Goal: Information Seeking & Learning: Learn about a topic

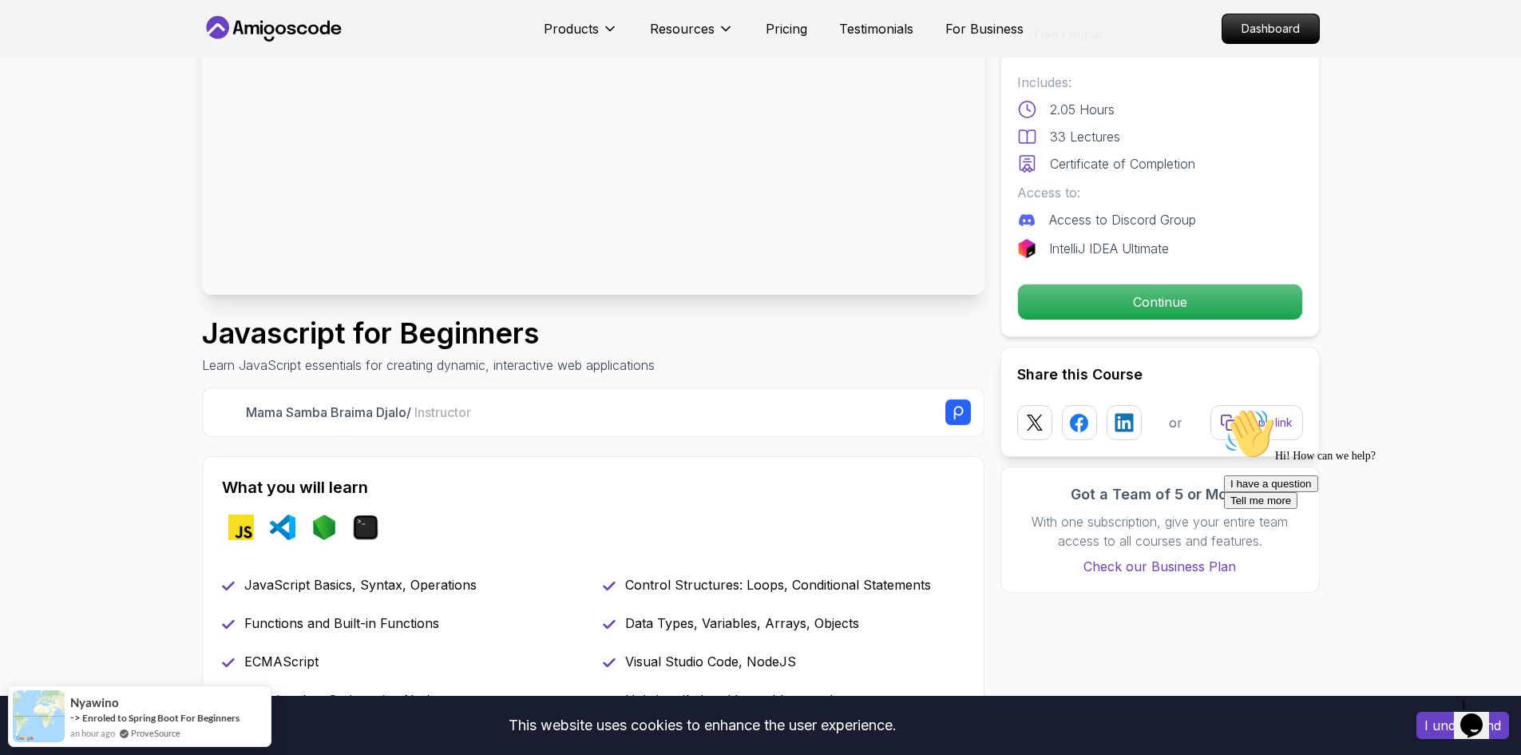
scroll to position [319, 0]
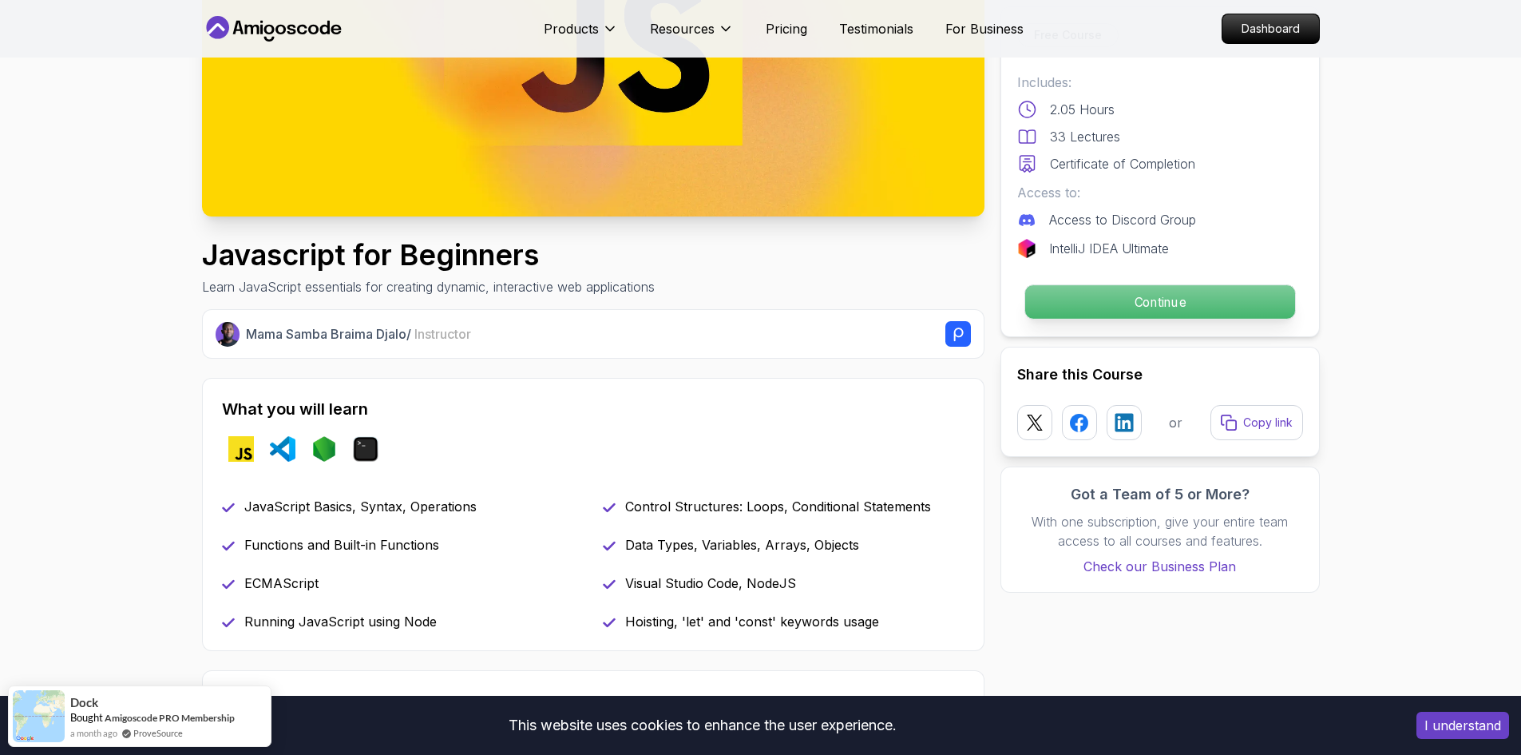
click at [1155, 294] on p "Continue" at bounding box center [1159, 302] width 270 height 34
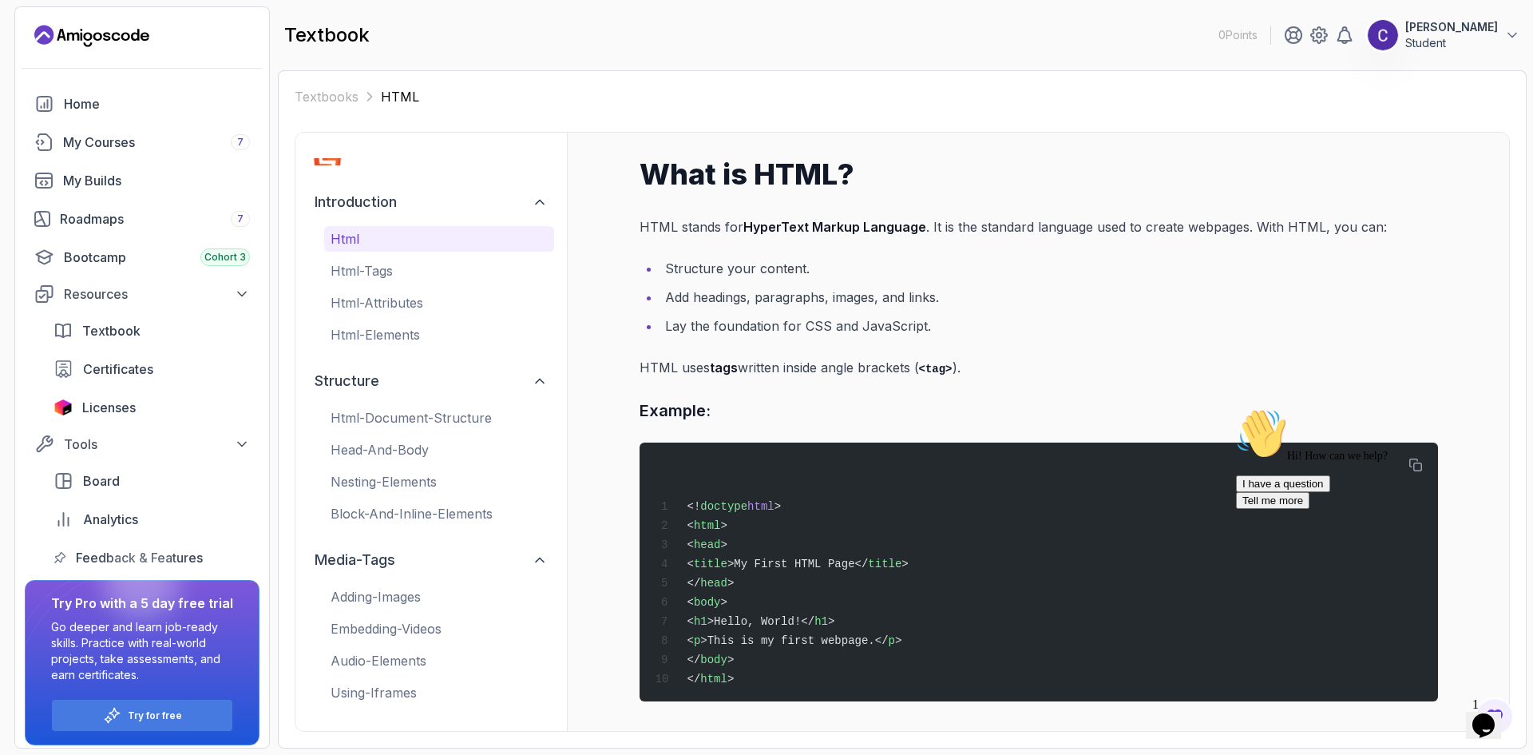
scroll to position [4, 0]
click at [107, 141] on div "My Courses 7" at bounding box center [156, 142] width 187 height 19
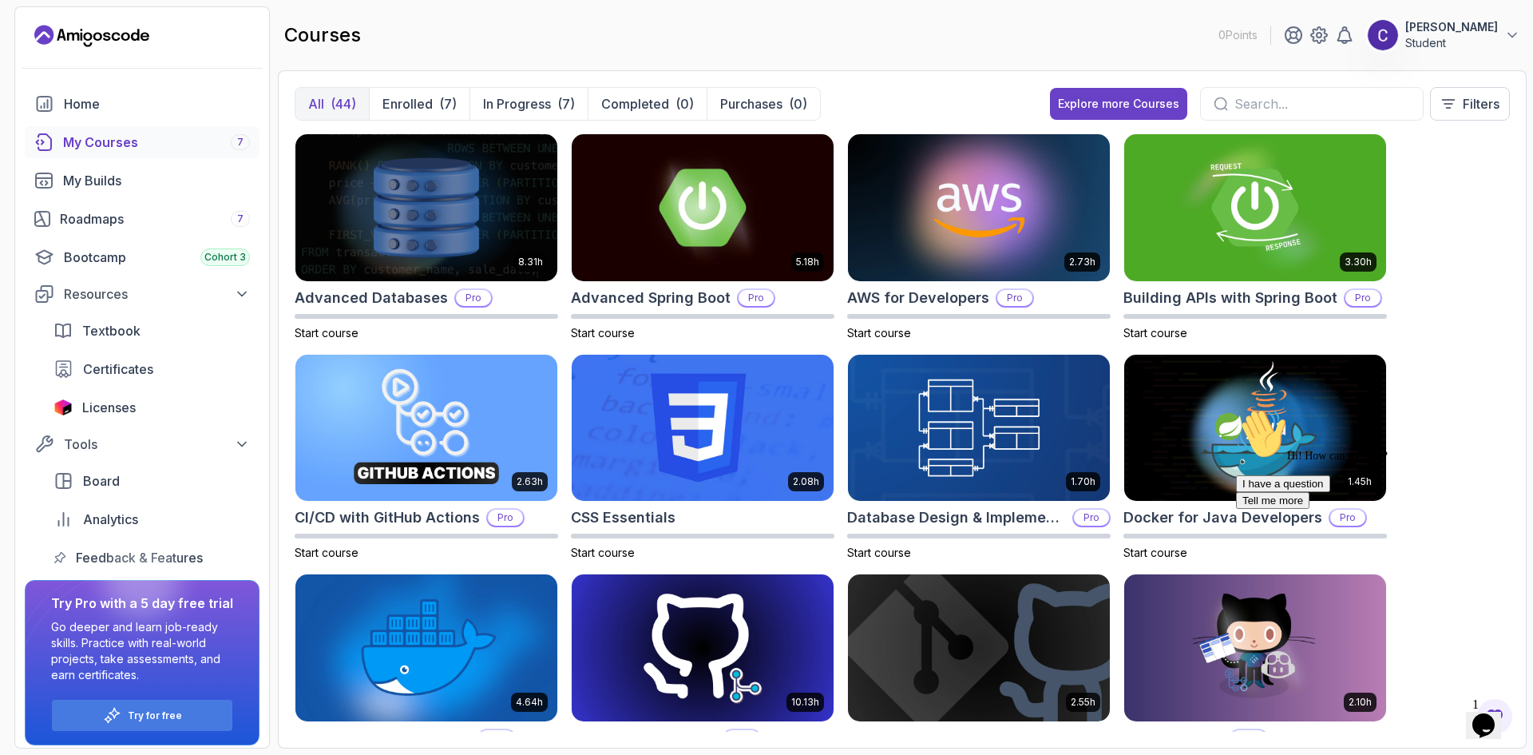
click at [89, 133] on div "My Courses 7" at bounding box center [156, 142] width 187 height 19
click at [502, 93] on button "In Progress (7)" at bounding box center [528, 104] width 118 height 32
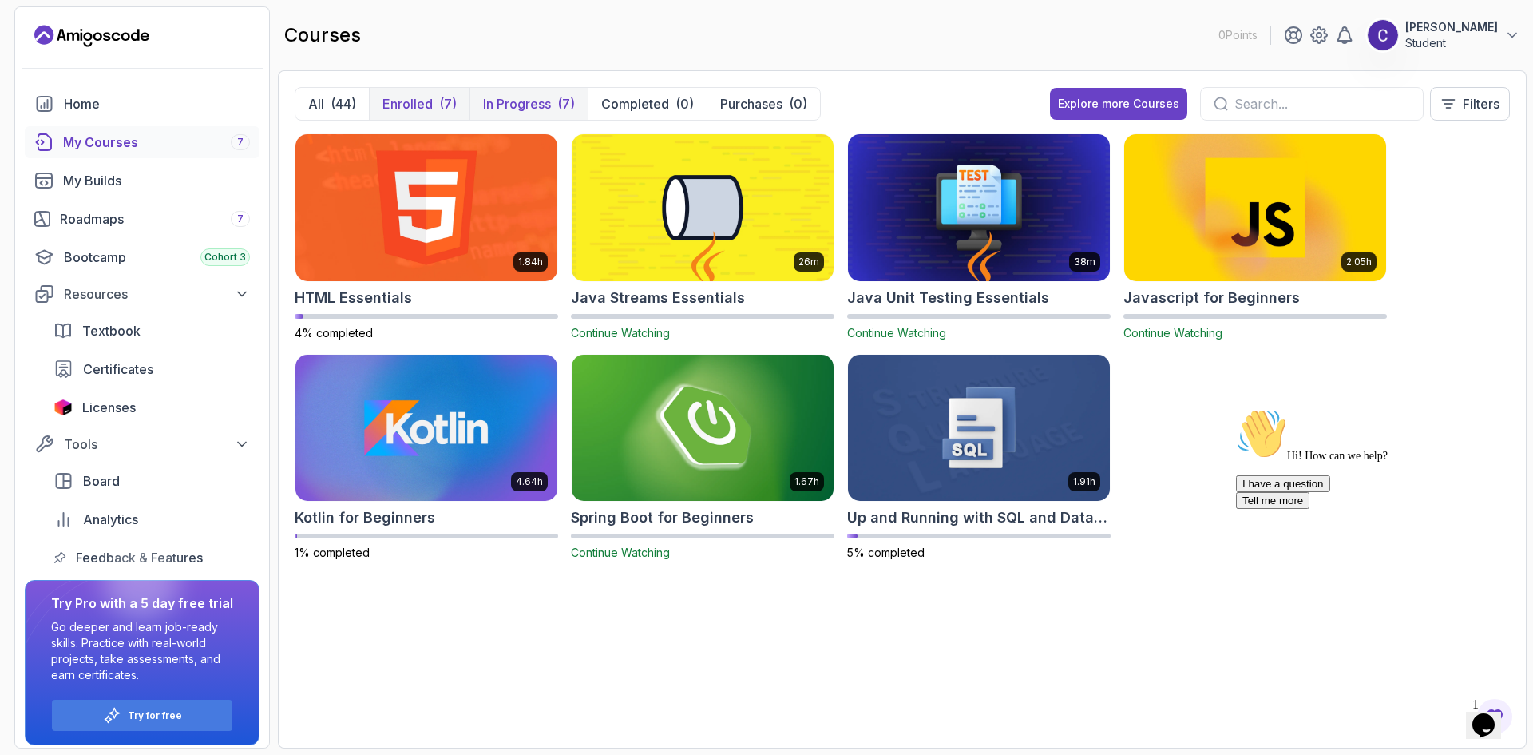
click at [397, 109] on p "Enrolled" at bounding box center [407, 103] width 50 height 19
click at [473, 212] on img at bounding box center [426, 207] width 275 height 154
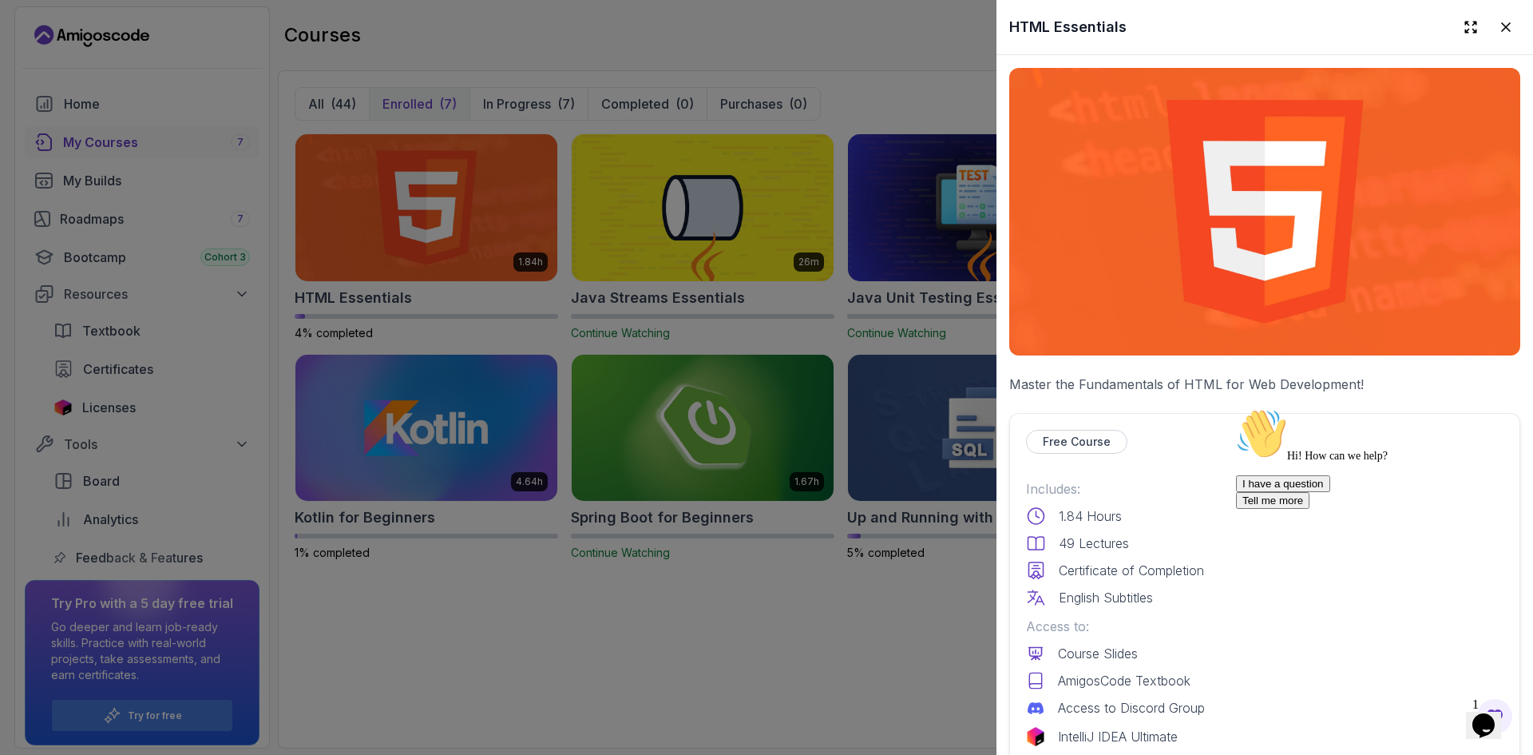
scroll to position [319, 0]
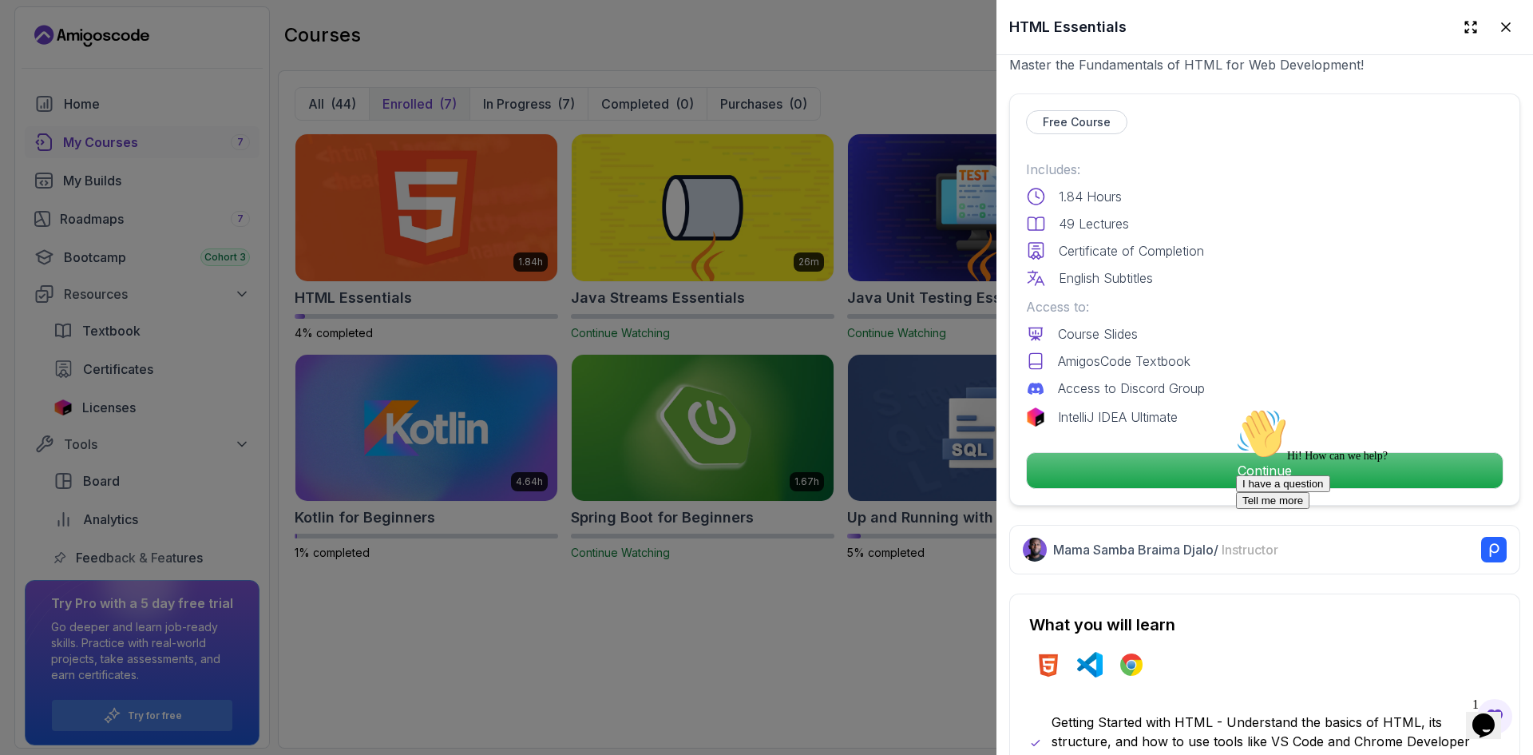
click at [1307, 472] on div "Hi! How can we help? I have a question Tell me more" at bounding box center [1379, 458] width 287 height 101
click at [1250, 460] on div "Hi! How can we help? I have a question Tell me more" at bounding box center [1379, 458] width 287 height 101
click at [1278, 449] on div "Hi! How can we help? I have a question Tell me more" at bounding box center [1379, 458] width 287 height 101
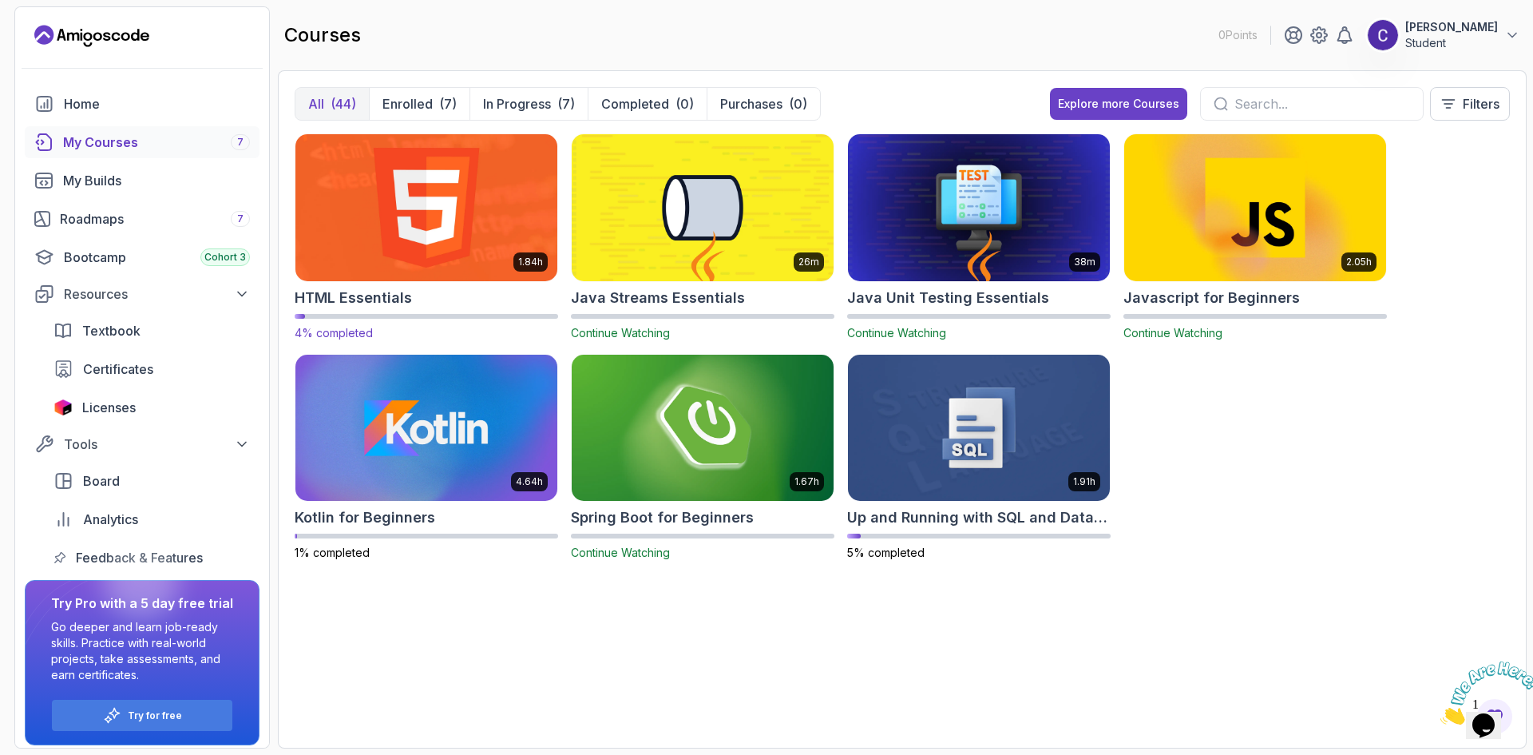
click at [416, 227] on img at bounding box center [426, 207] width 275 height 154
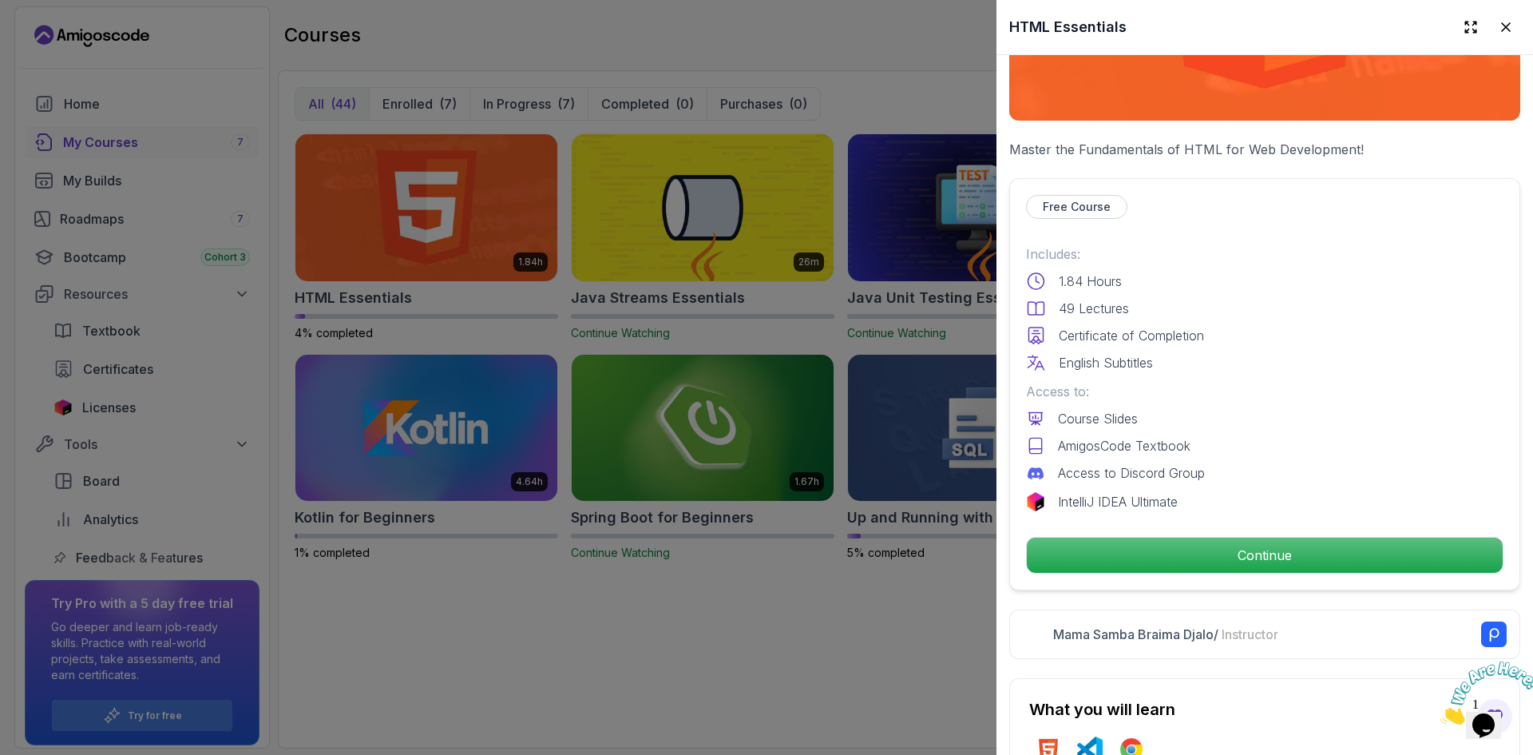
scroll to position [240, 0]
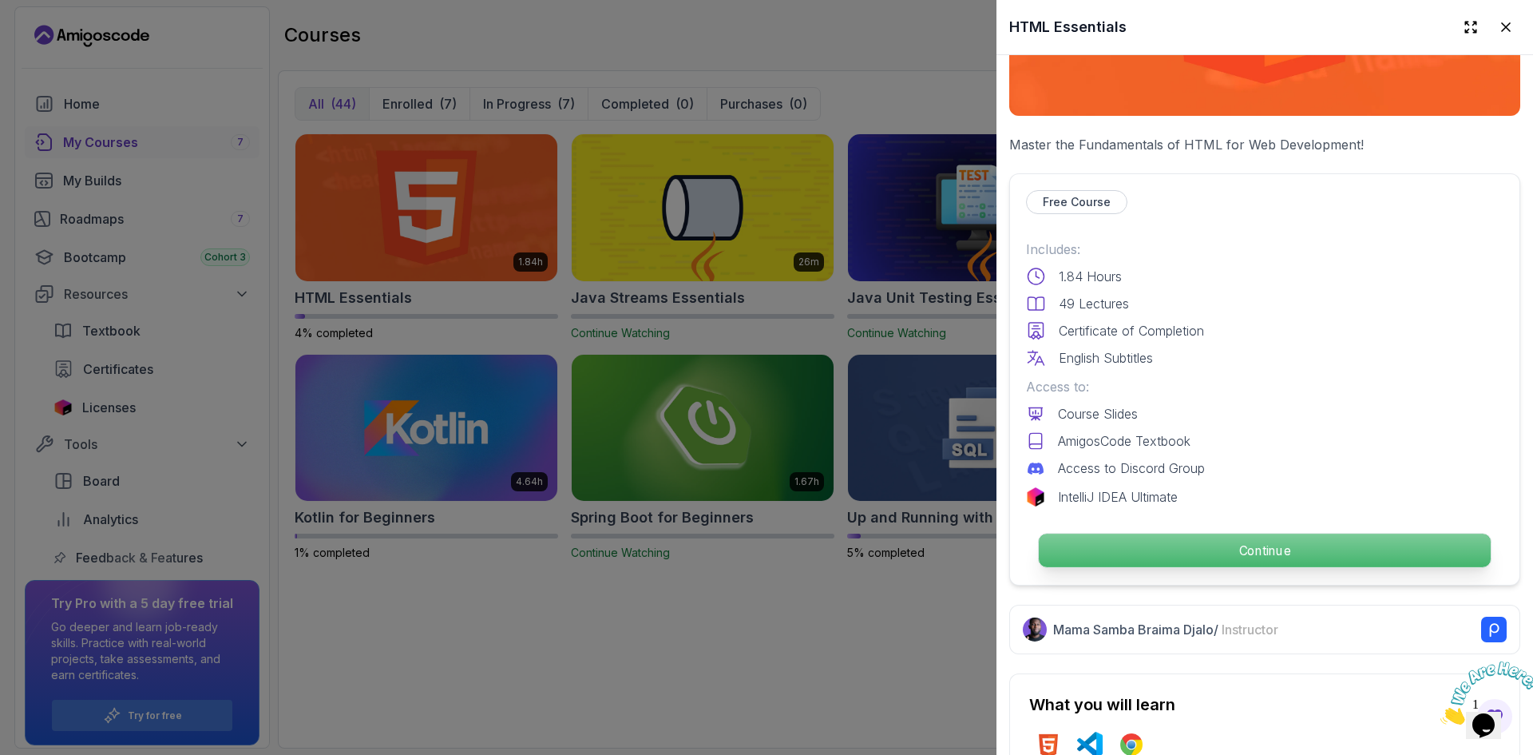
click at [1281, 532] on div "Continue" at bounding box center [1264, 550] width 477 height 37
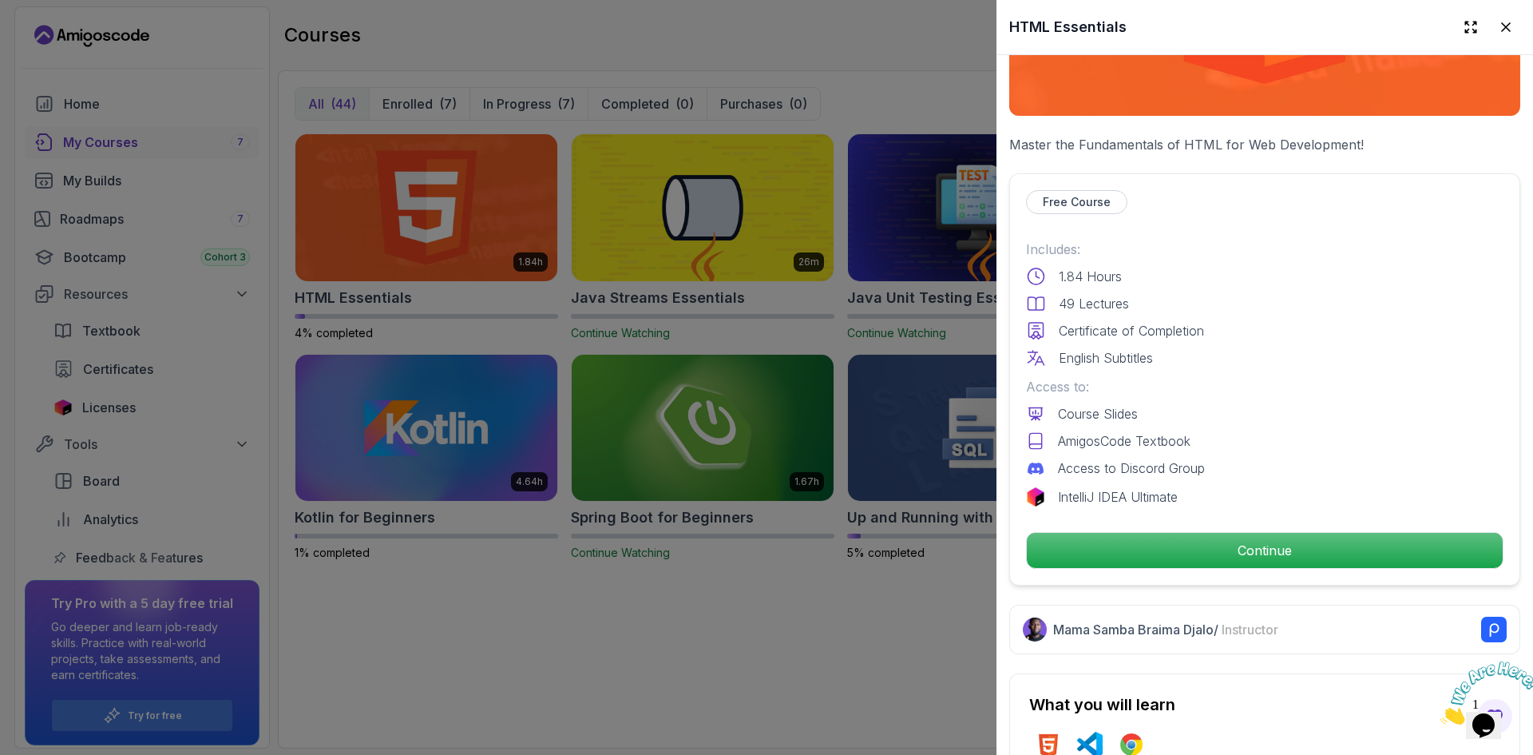
click at [812, 601] on div at bounding box center [766, 377] width 1533 height 755
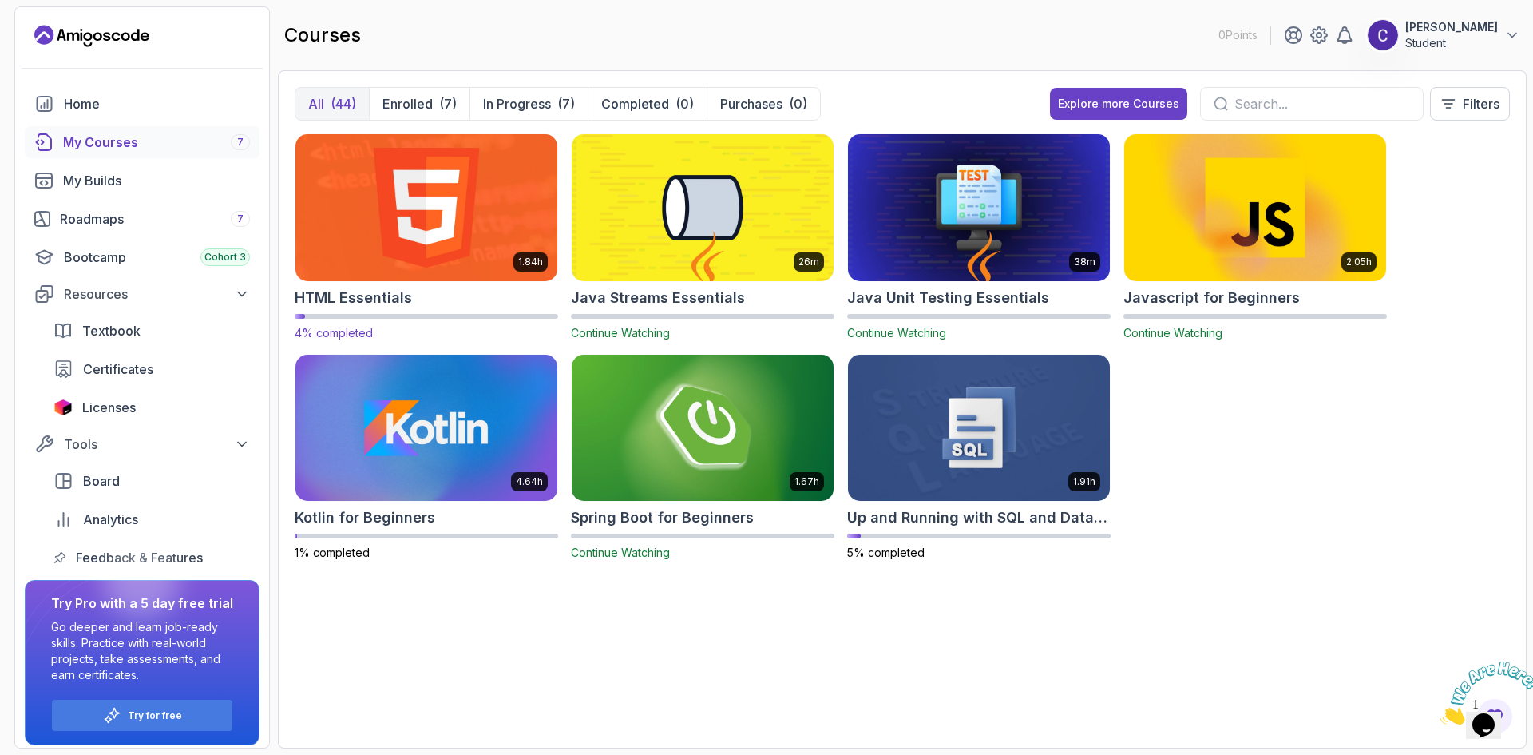
click at [367, 212] on img at bounding box center [426, 207] width 275 height 154
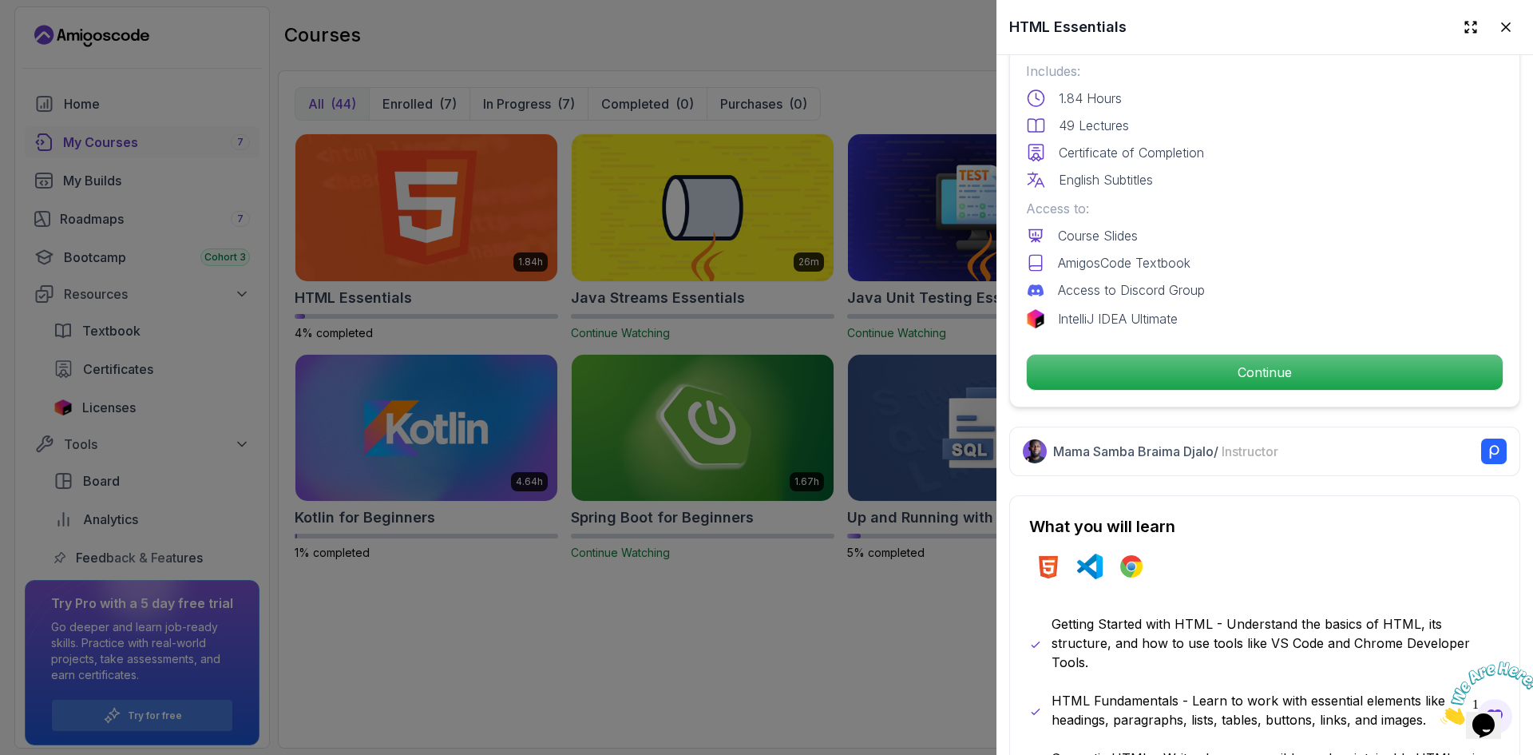
scroll to position [559, 0]
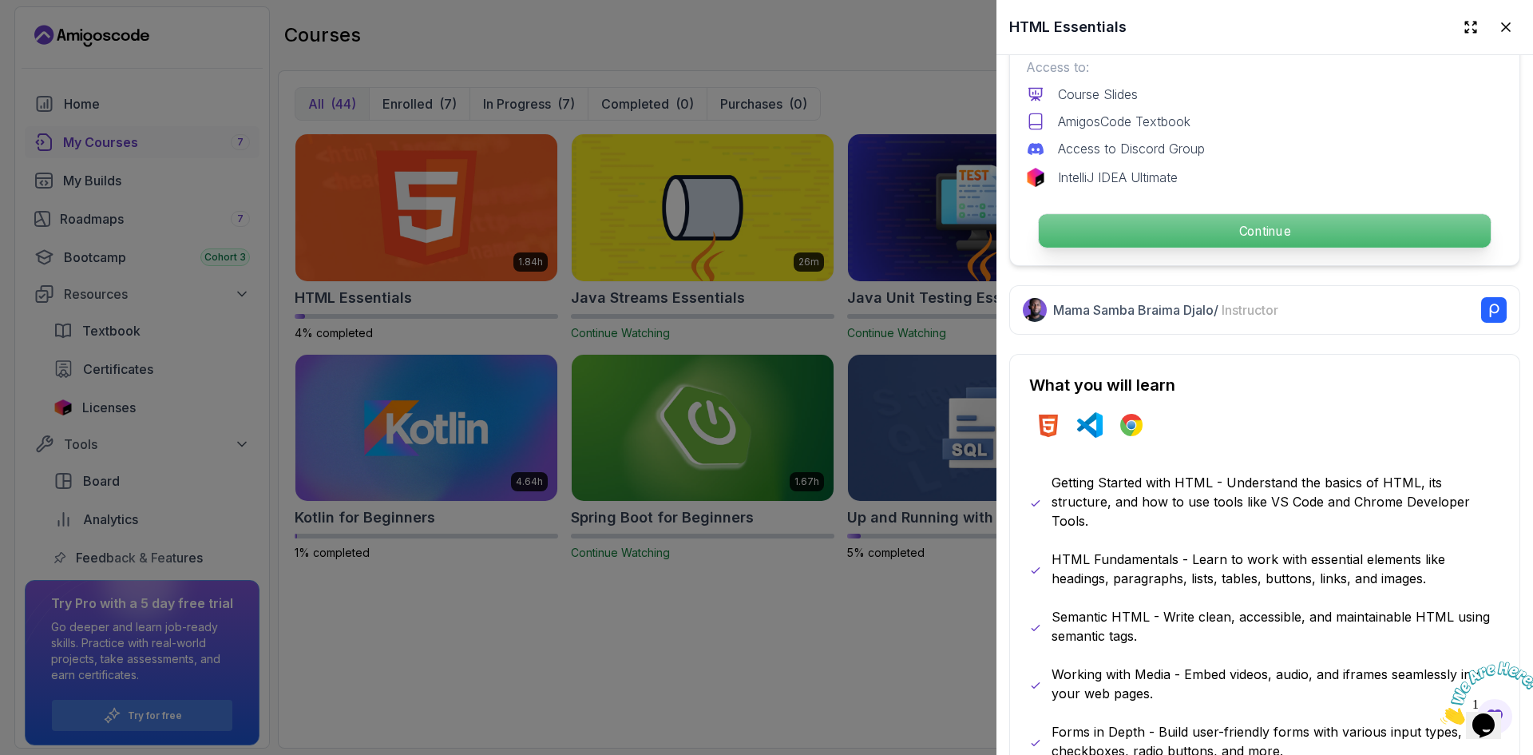
click at [1294, 216] on p "Continue" at bounding box center [1265, 231] width 452 height 34
click at [1253, 223] on p "Continue" at bounding box center [1265, 231] width 452 height 34
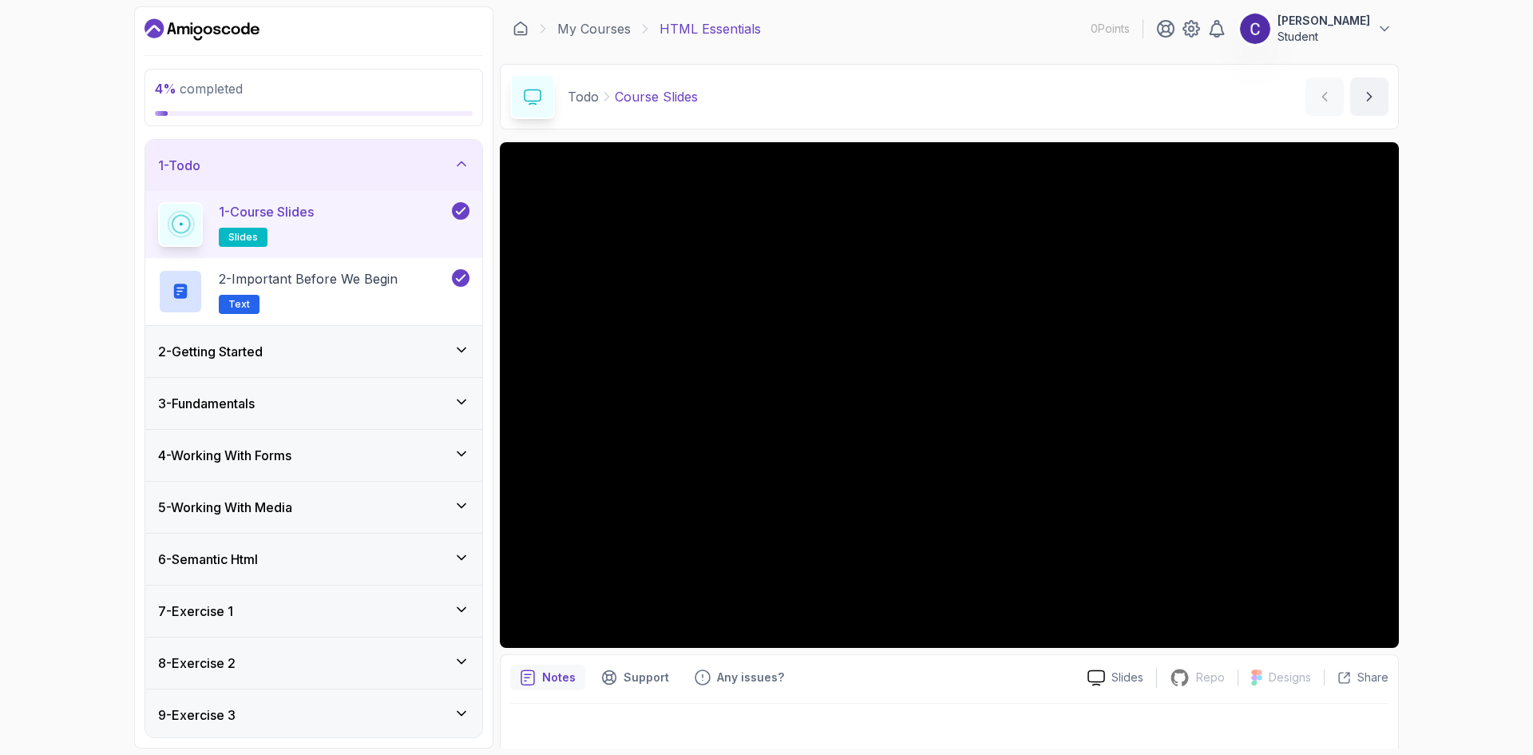
click at [462, 344] on icon at bounding box center [462, 350] width 16 height 16
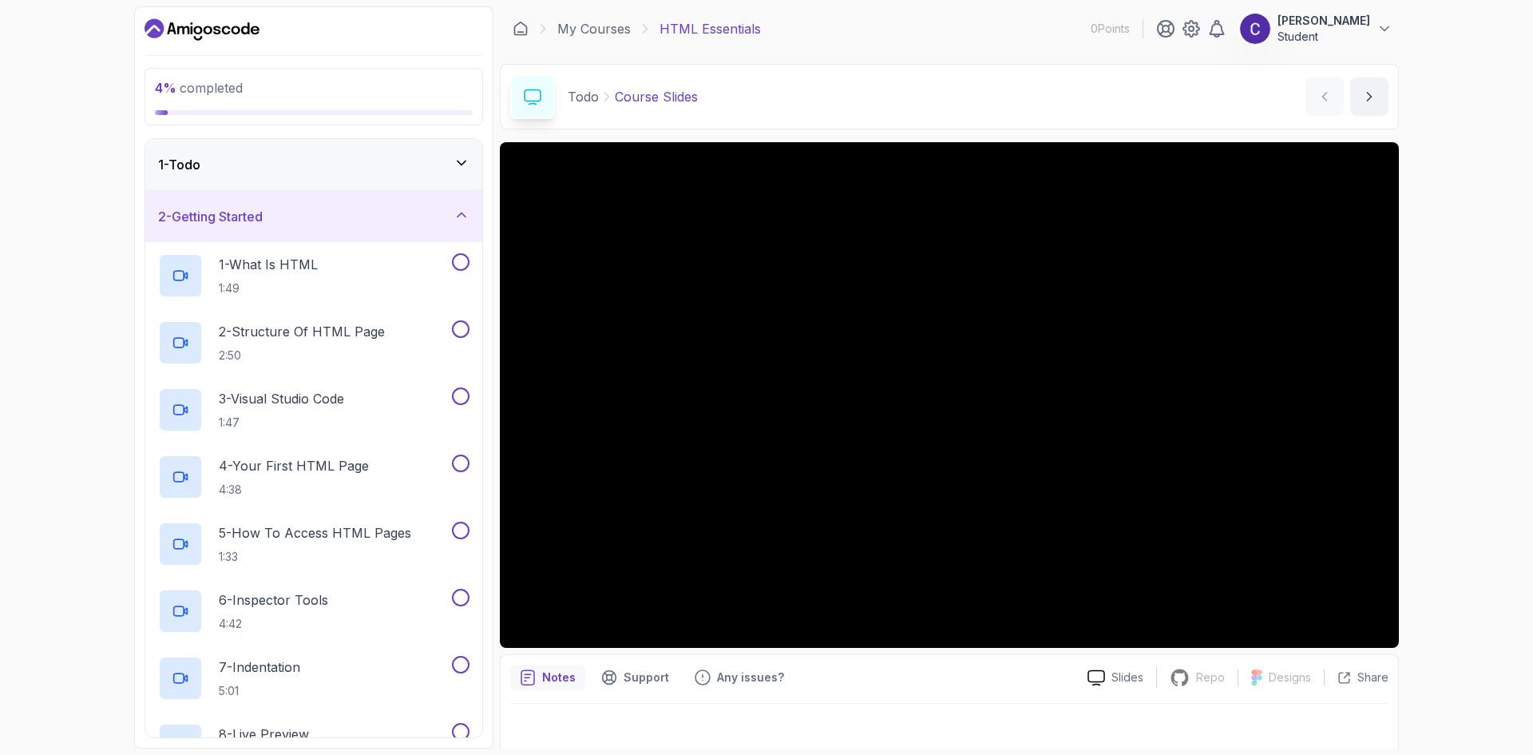
click at [463, 208] on icon at bounding box center [462, 215] width 16 height 16
